Goal: Communication & Community: Answer question/provide support

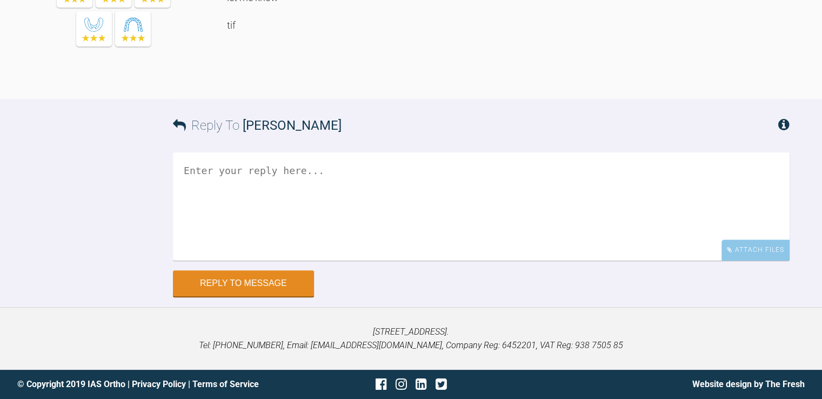
scroll to position [5380, 0]
drag, startPoint x: 228, startPoint y: 83, endPoint x: 292, endPoint y: 277, distance: 204.9
copy div "hey Teemu thanks for emailing,.. so ive taken a look - agree. bit strange why t…"
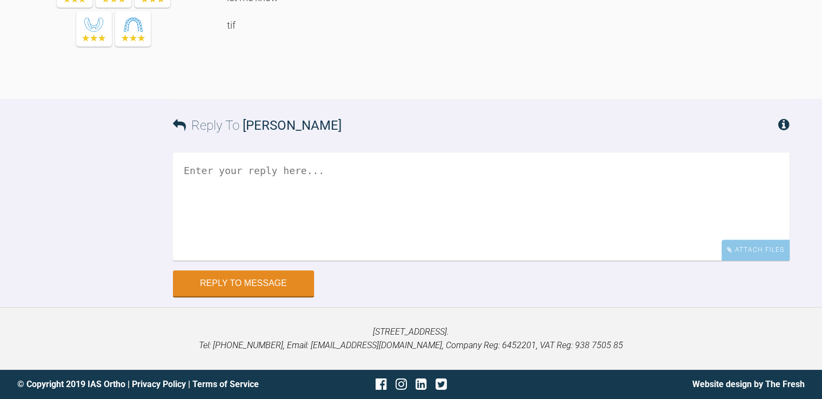
drag, startPoint x: 264, startPoint y: 190, endPoint x: 610, endPoint y: 190, distance: 345.9
copy div "I would ask to reduce the proclination by 1mm - and close spaces behind canines"
drag, startPoint x: 307, startPoint y: 166, endPoint x: 572, endPoint y: 165, distance: 265.4
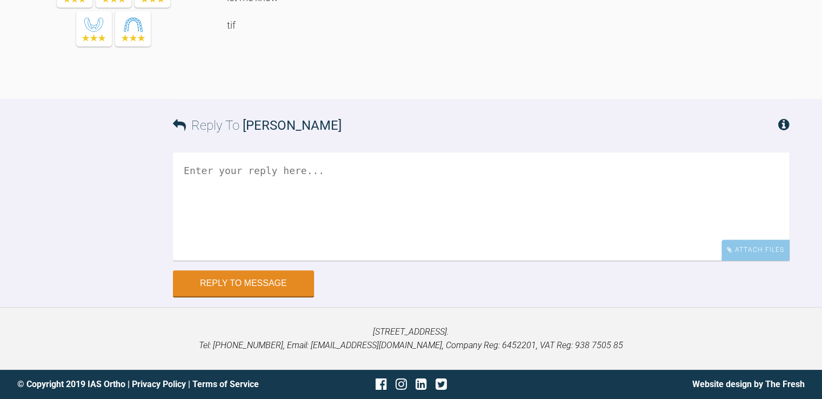
copy div "so there is less IPR or even none but slightly proclining lowers"
drag, startPoint x: 415, startPoint y: 218, endPoint x: 593, endPoint y: 224, distance: 179.0
copy div "ask to derotate uppers without proclination"
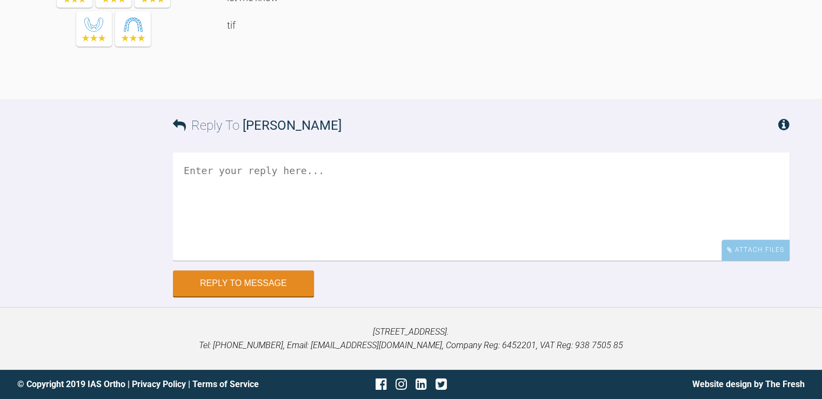
click at [223, 197] on textarea at bounding box center [481, 206] width 617 height 108
click at [334, 225] on textarea "Thank you Tif i am very sorry to disturb uour holiday" at bounding box center [481, 206] width 617 height 108
click at [397, 225] on textarea "Thank you Tif i am very sorry to disturb your holiday" at bounding box center [481, 206] width 617 height 108
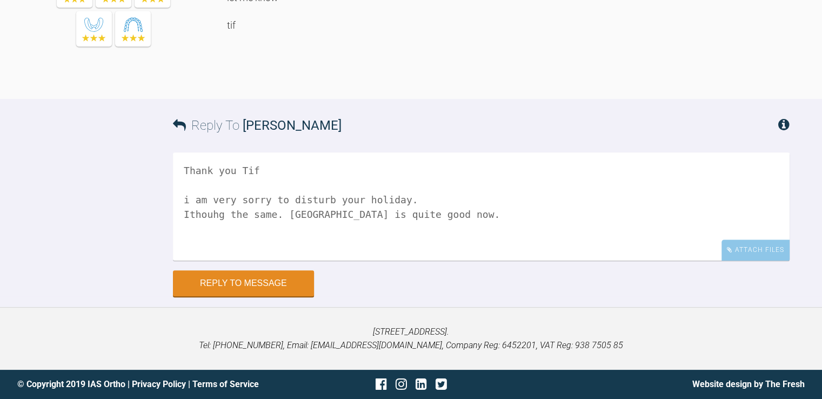
click at [189, 239] on textarea "Thank you Tif i am very sorry to disturb your holiday. Ithouhg the same. Upper …" at bounding box center [481, 206] width 617 height 108
click at [436, 235] on textarea "Thank you Tif i am very sorry to disturb your holiday. I thouhg the same. Upper…" at bounding box center [481, 206] width 617 height 108
click at [225, 261] on textarea "Thank you Tif i am very sorry to disturb your holiday. I thouhg the same. Upper…" at bounding box center [481, 206] width 617 height 108
click at [617, 261] on textarea "Thank you Tif i am very sorry to disturb your holiday. I thouhgt the same. Uppe…" at bounding box center [481, 206] width 617 height 108
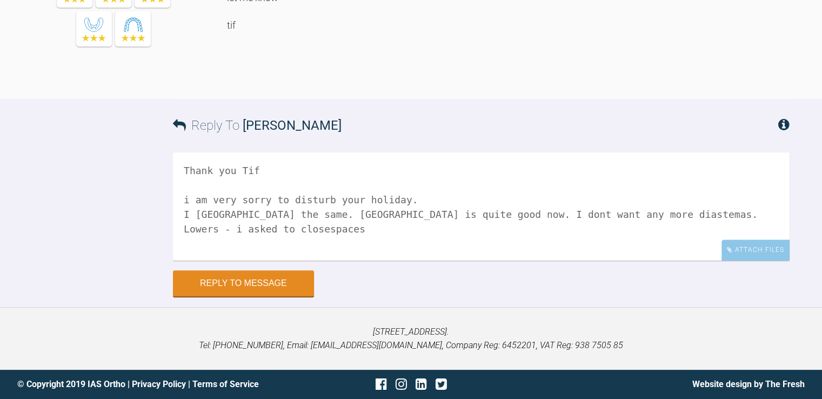
click at [317, 261] on textarea "Thank you Tif i am very sorry to disturb your holiday. I thouhgt the same. Uppe…" at bounding box center [481, 206] width 617 height 108
click at [359, 261] on textarea "Thank you Tif i am very sorry to disturb your holiday. I thouhgt the same. Uppe…" at bounding box center [481, 206] width 617 height 108
click at [320, 261] on textarea "Thank you Tif i am very sorry to disturb your holiday. I thouhgt the same. Uppe…" at bounding box center [481, 206] width 617 height 108
drag, startPoint x: 379, startPoint y: 244, endPoint x: 182, endPoint y: 246, distance: 197.8
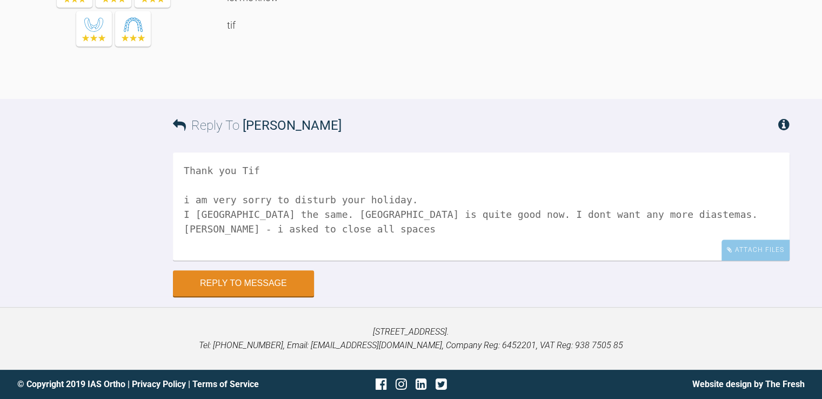
click at [182, 246] on textarea "Thank you Tif i am very sorry to disturb your holiday. I thouhgt the same. Uppe…" at bounding box center [481, 206] width 617 height 108
drag, startPoint x: 184, startPoint y: 216, endPoint x: 378, endPoint y: 249, distance: 197.4
click at [378, 249] on textarea "Thank you Tif i am very sorry to disturb your holiday. I thouhgt the same. Uppe…" at bounding box center [481, 206] width 617 height 108
paste textarea "I would ask you reduce Overjet. Perhaps we dont need a cap so much. So there wi…"
click at [377, 258] on textarea "Thank you Tif i am very sorry to disturb your holiday. I thouhgt the same. Uppe…" at bounding box center [481, 206] width 617 height 108
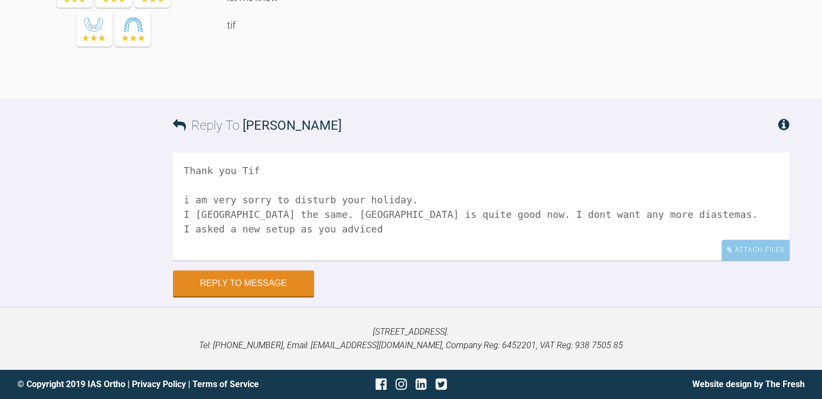
scroll to position [18, 0]
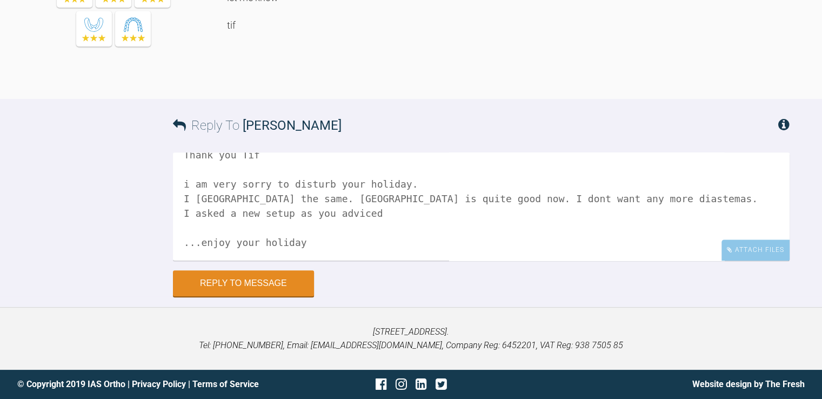
click at [305, 261] on textarea "Thank you Tif i am very sorry to disturb your holiday. I thouhgt the same. Uppe…" at bounding box center [481, 206] width 617 height 108
type textarea "Thank you Tif i am very sorry to disturb your holiday. I thouhgt the same. Uppe…"
click at [284, 297] on button "Reply to Message" at bounding box center [243, 284] width 141 height 26
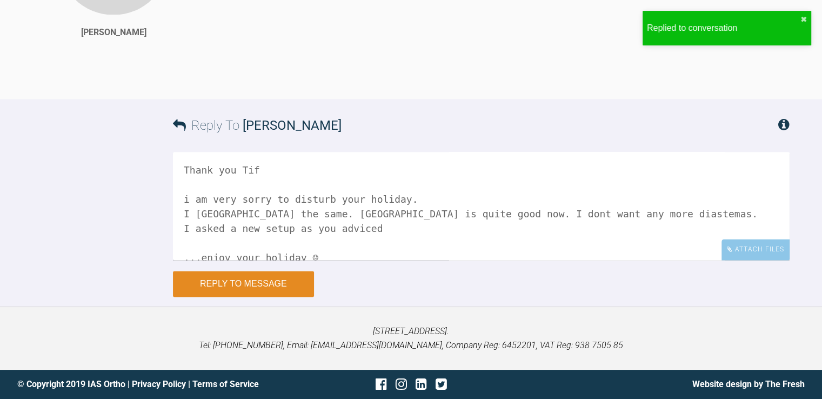
scroll to position [5861, 0]
